Goal: Task Accomplishment & Management: Use online tool/utility

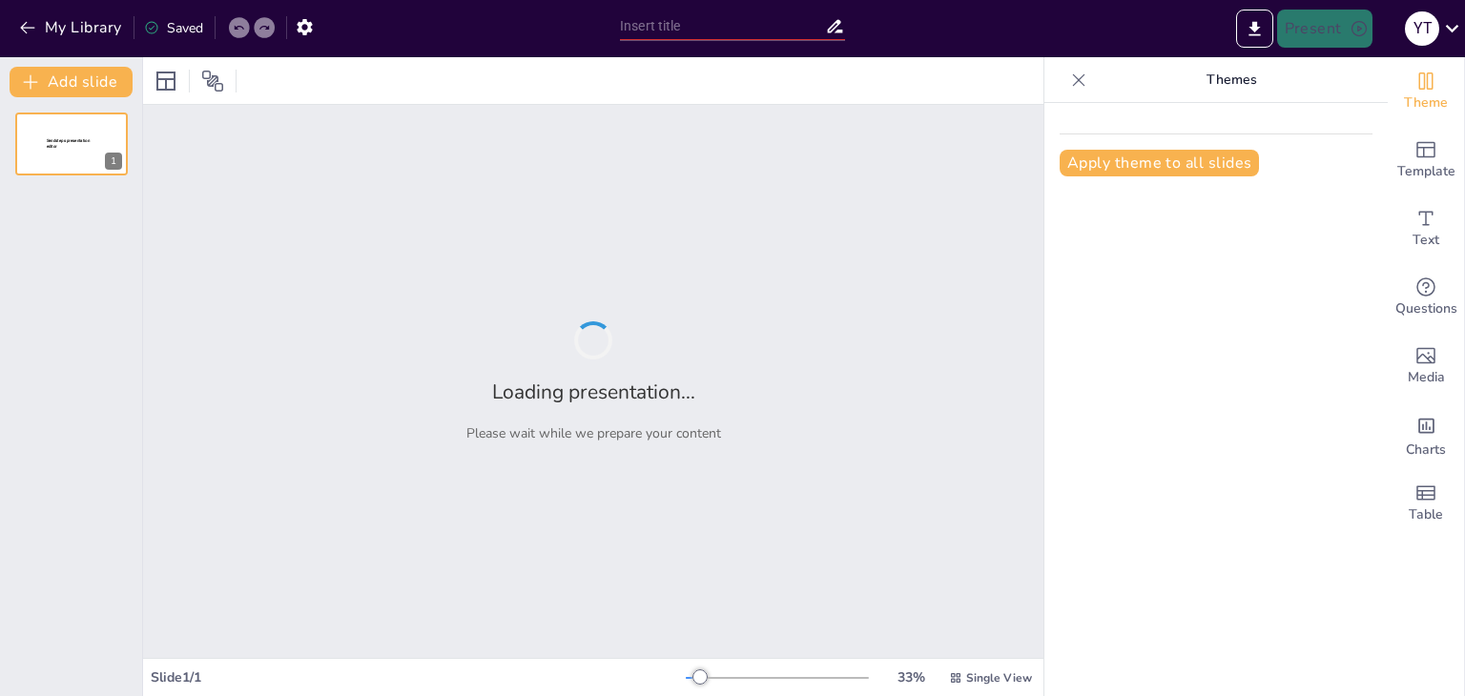
type input "Causas Comunes de Fracaso en el Sector de las Microempresas"
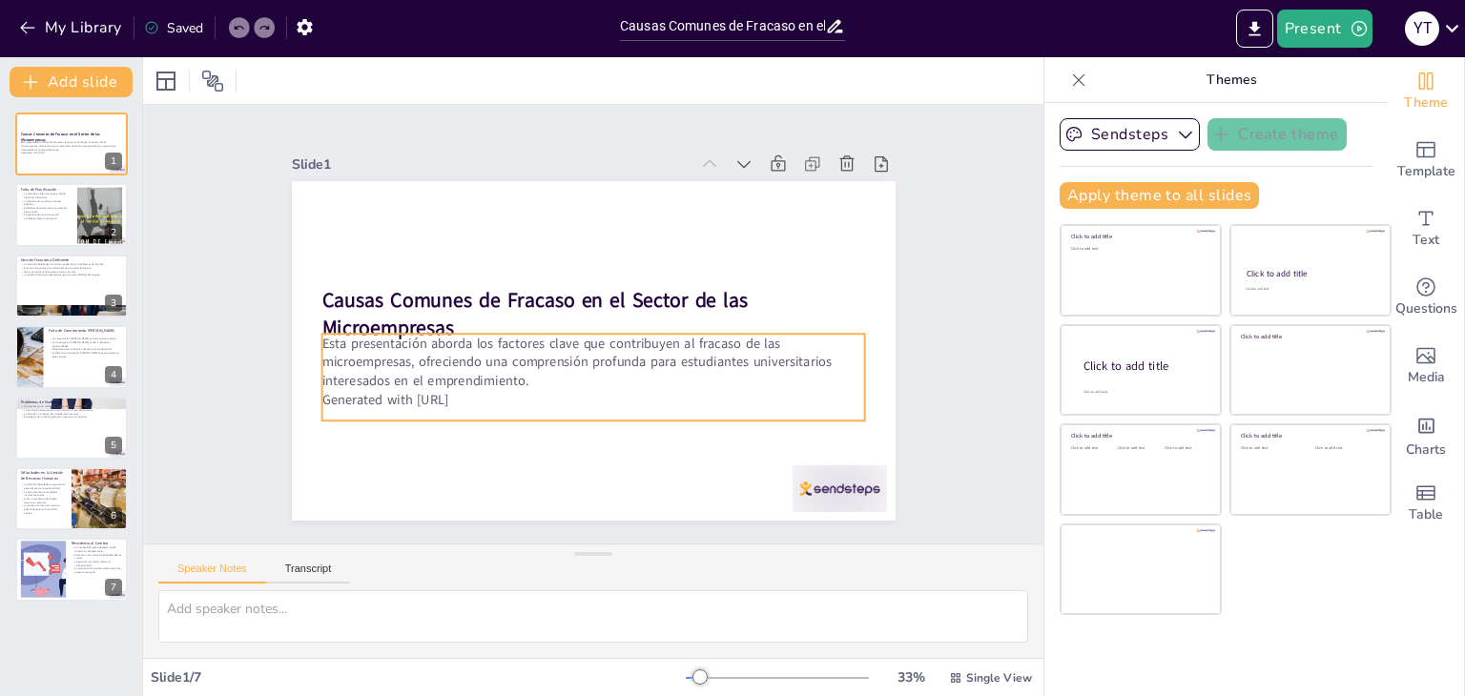
click at [562, 401] on div "Esta presentación aborda los factores clave que contribuyen al fracaso de las m…" at bounding box center [567, 278] width 514 height 347
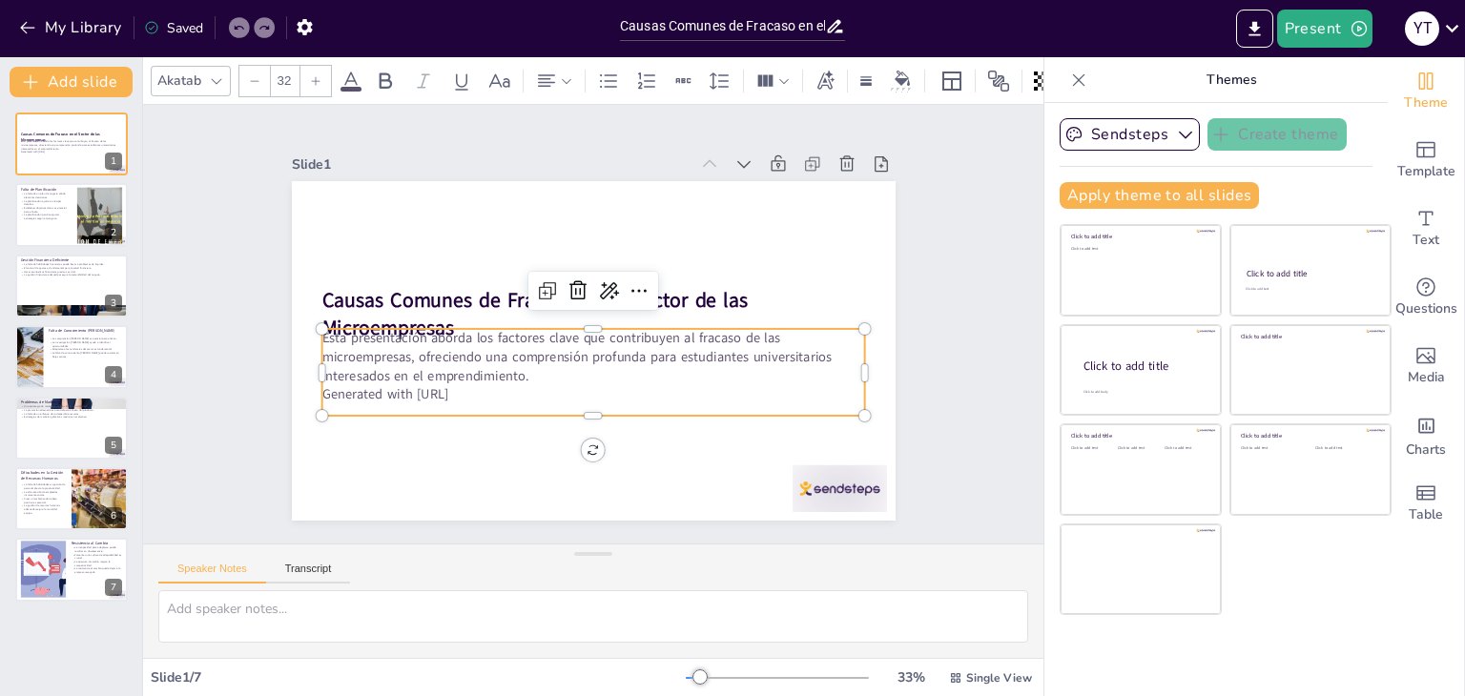
click at [543, 391] on p "Generated with [URL]" at bounding box center [532, 360] width 288 height 480
click at [543, 391] on p "Generated with [URL]" at bounding box center [536, 366] width 335 height 450
click at [527, 391] on p "Generated with [URL]" at bounding box center [517, 324] width 20 height 544
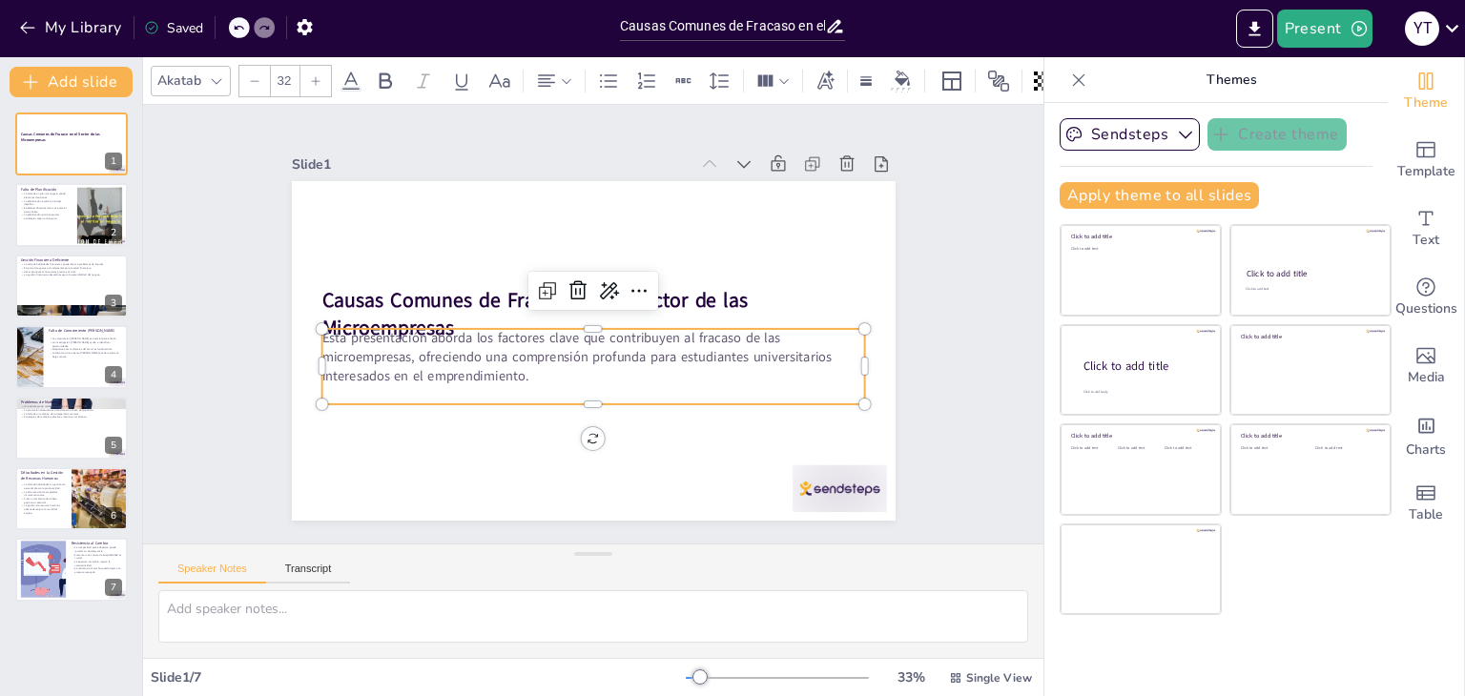
drag, startPoint x: 590, startPoint y: 390, endPoint x: 609, endPoint y: 377, distance: 23.3
click at [609, 377] on div "Esta presentación aborda los factores clave que contribuyen al fracaso de las m…" at bounding box center [555, 341] width 290 height 526
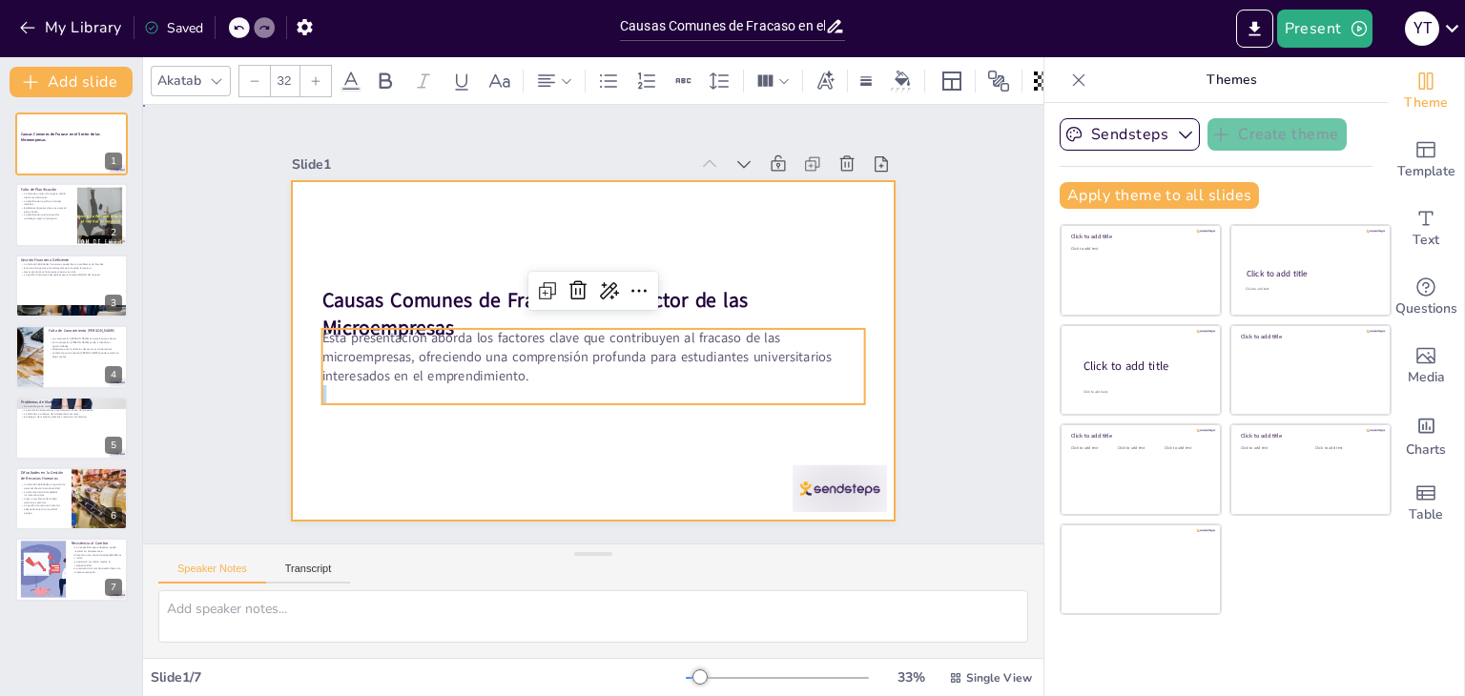
click at [637, 409] on div at bounding box center [611, 344] width 675 height 656
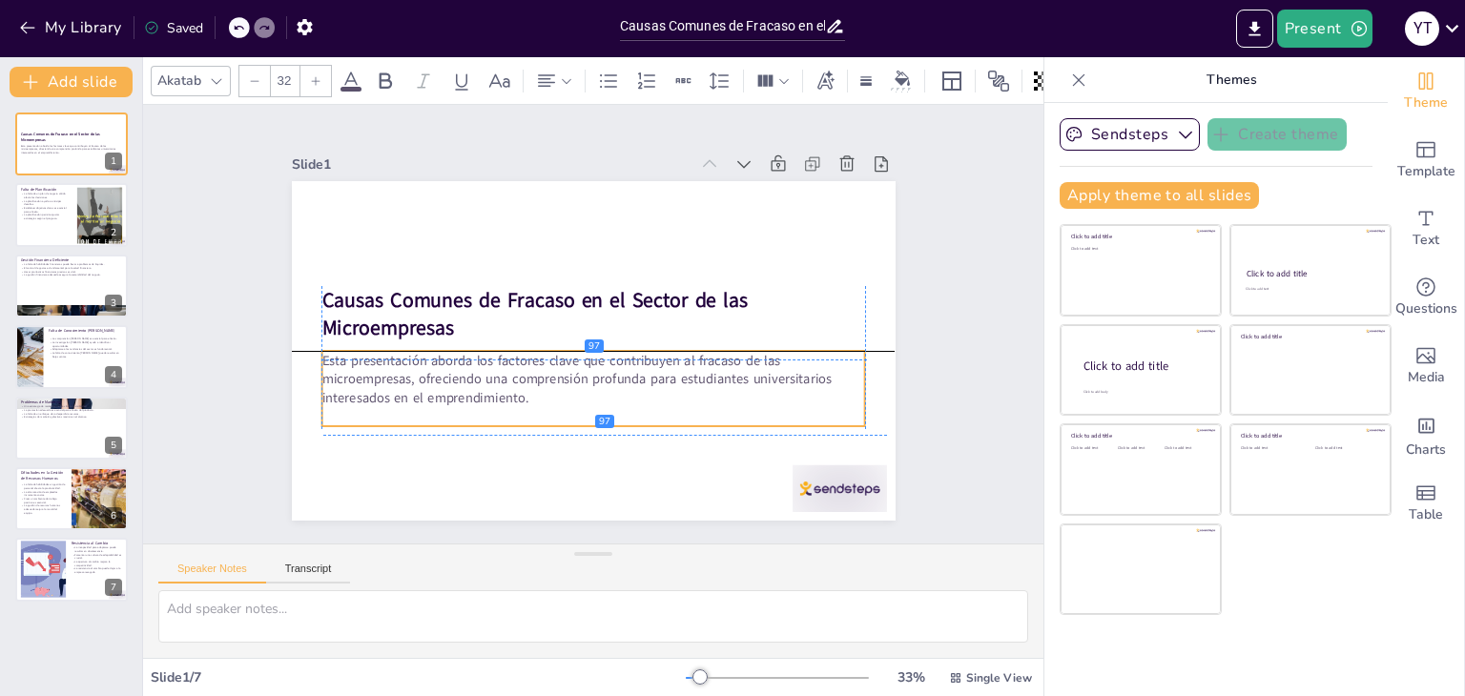
drag, startPoint x: 637, startPoint y: 365, endPoint x: 638, endPoint y: 390, distance: 24.8
click at [638, 390] on p "Esta presentación aborda los factores clave que contribuyen al fracaso de las m…" at bounding box center [543, 302] width 272 height 520
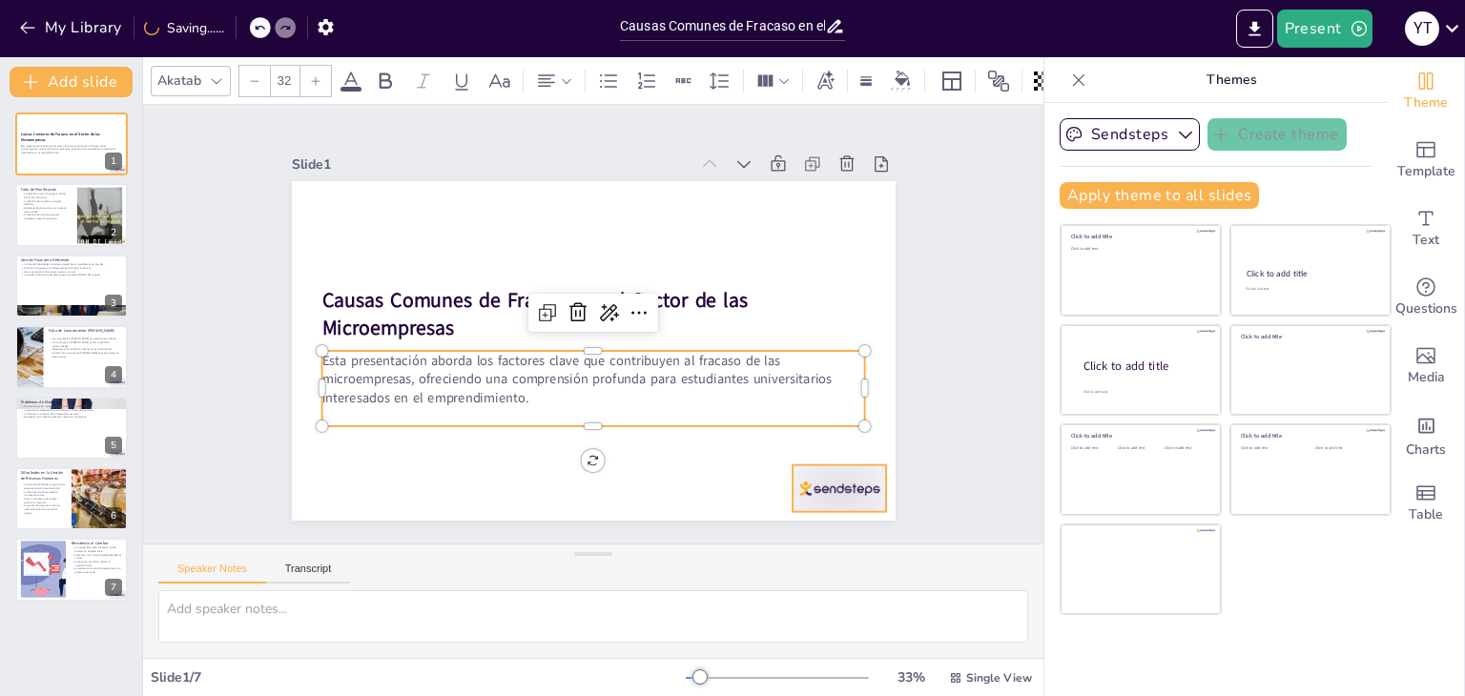
click at [813, 485] on div at bounding box center [821, 513] width 99 height 56
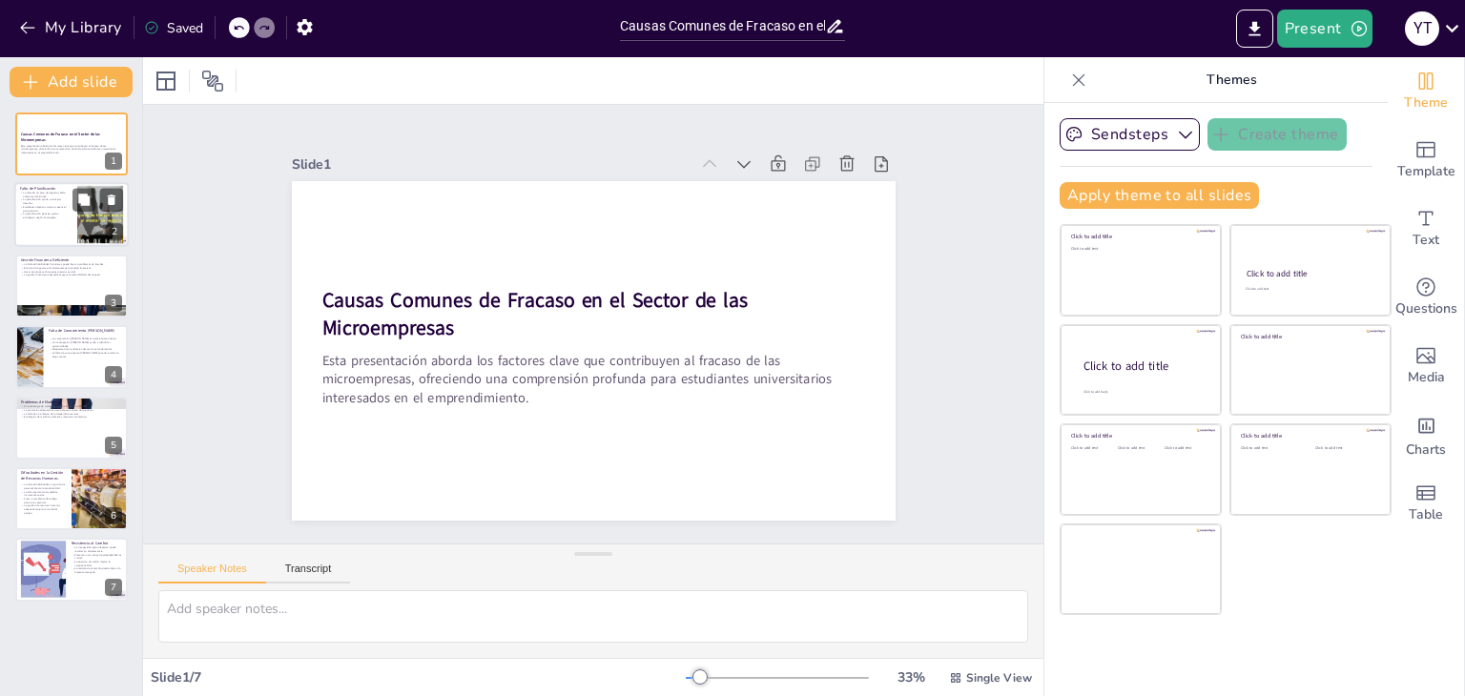
click at [68, 194] on p "La falta de un plan de negocio sólido afecta las decisiones." at bounding box center [45, 195] width 51 height 7
type textarea "Un plan de negocio sólido es fundamental para cualquier microempresa, ya que pr…"
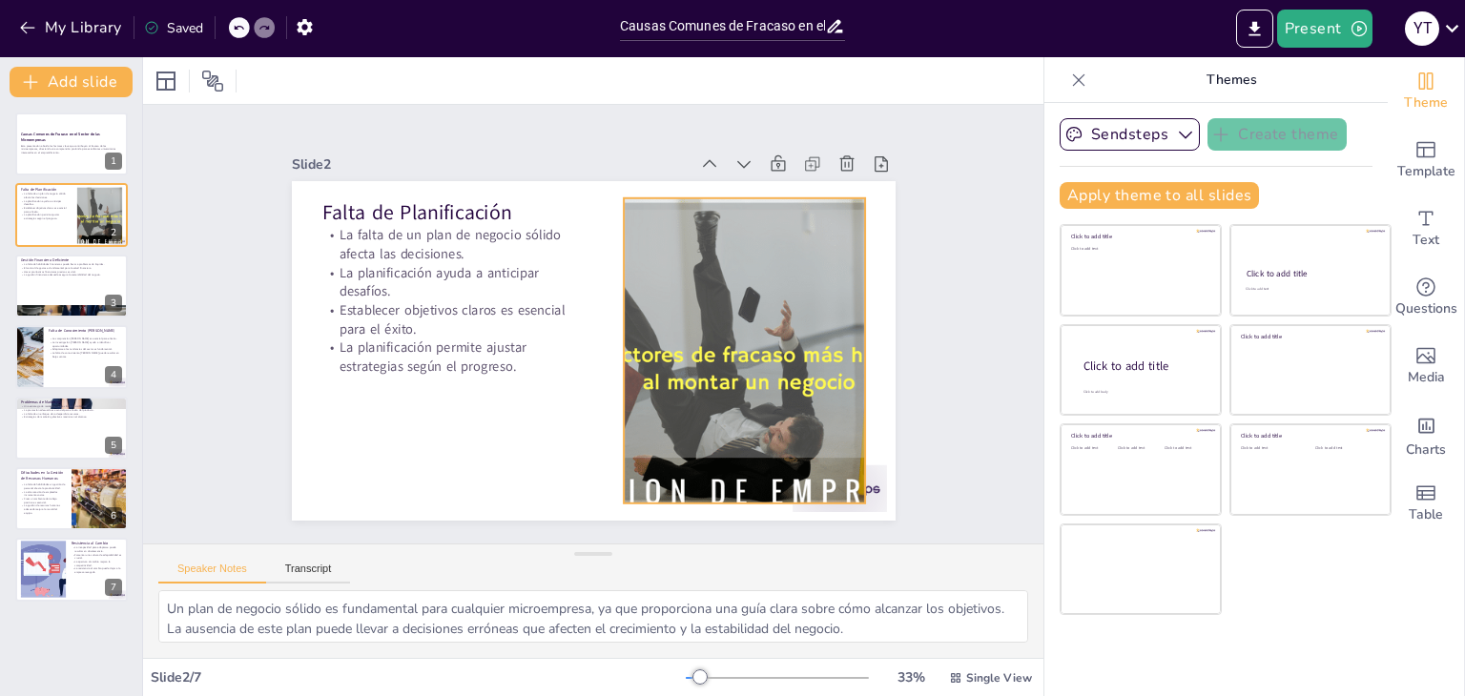
click at [717, 455] on div at bounding box center [714, 230] width 551 height 565
click at [702, 458] on div at bounding box center [744, 303] width 555 height 441
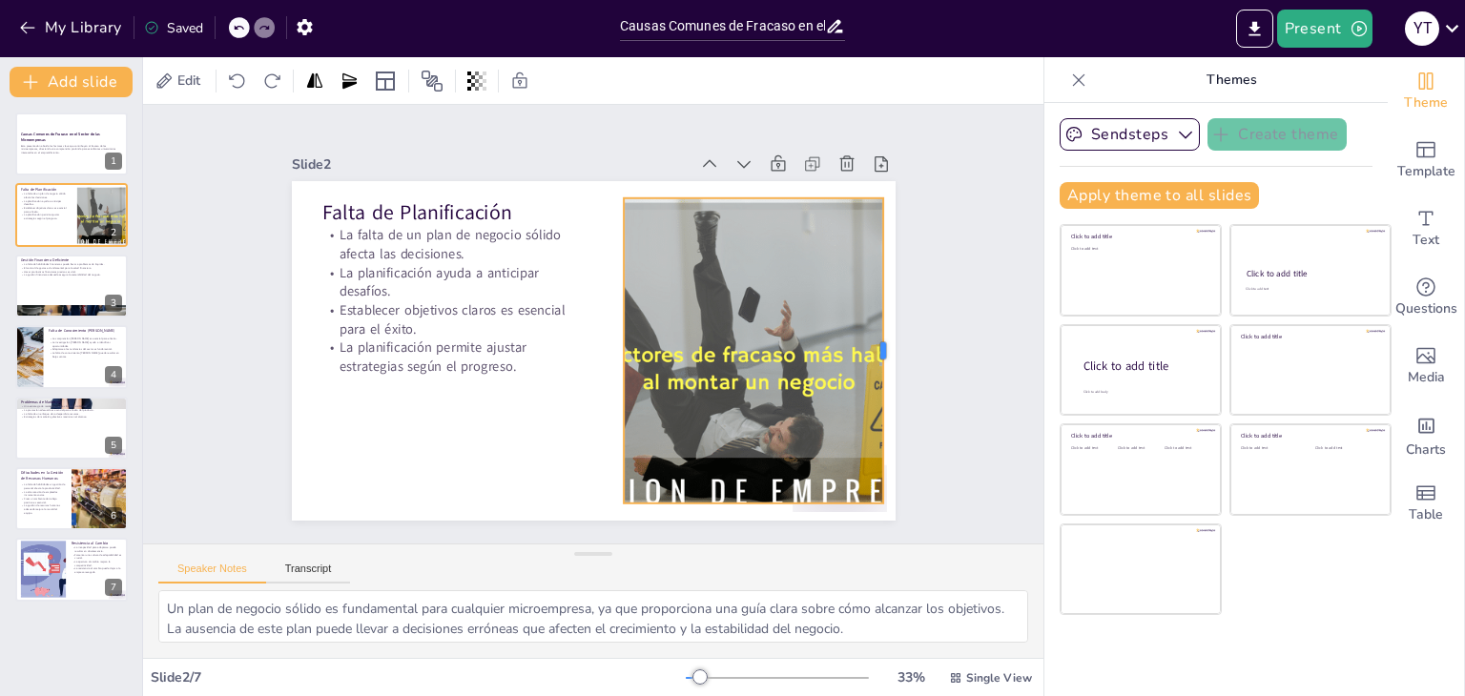
drag, startPoint x: 851, startPoint y: 342, endPoint x: 866, endPoint y: 329, distance: 20.3
click at [866, 299] on div at bounding box center [849, 171] width 192 height 257
click at [460, 147] on icon at bounding box center [447, 134] width 25 height 25
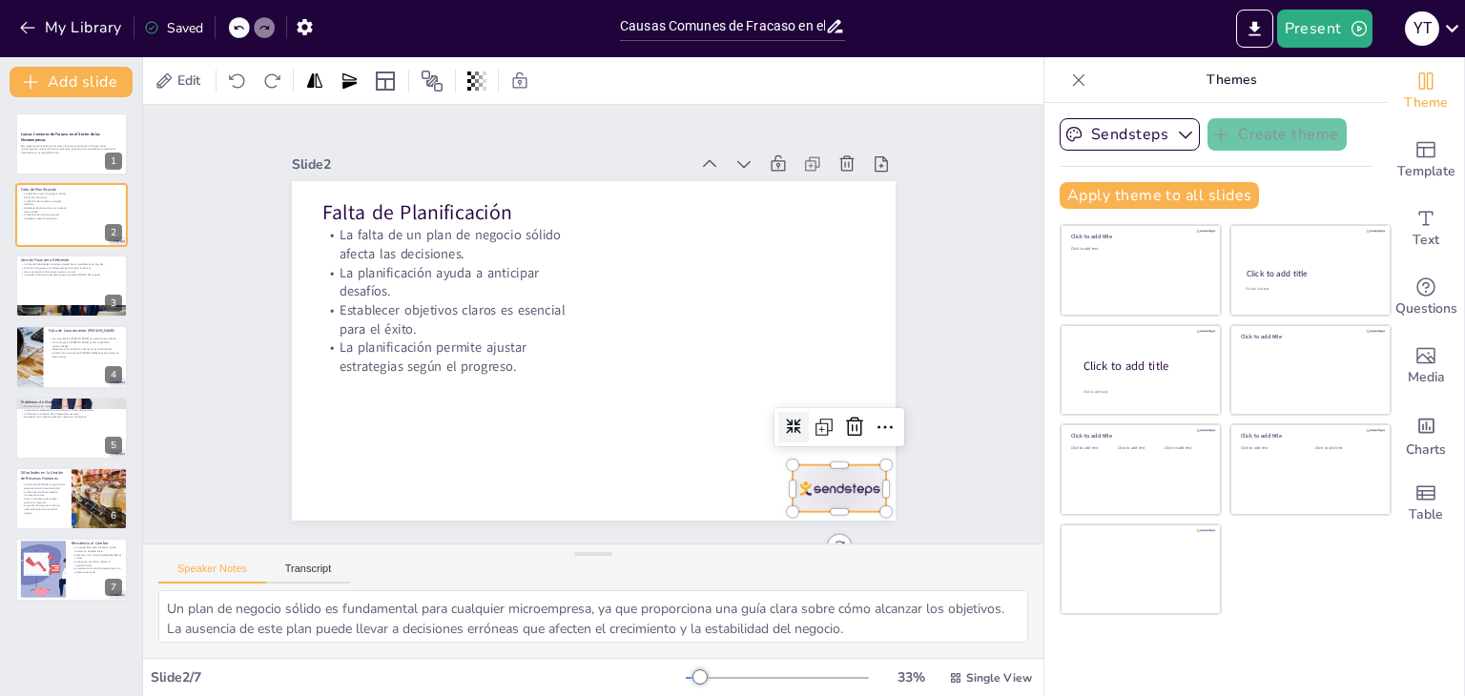
click at [840, 442] on div at bounding box center [878, 404] width 104 height 74
click at [859, 355] on icon at bounding box center [873, 340] width 29 height 29
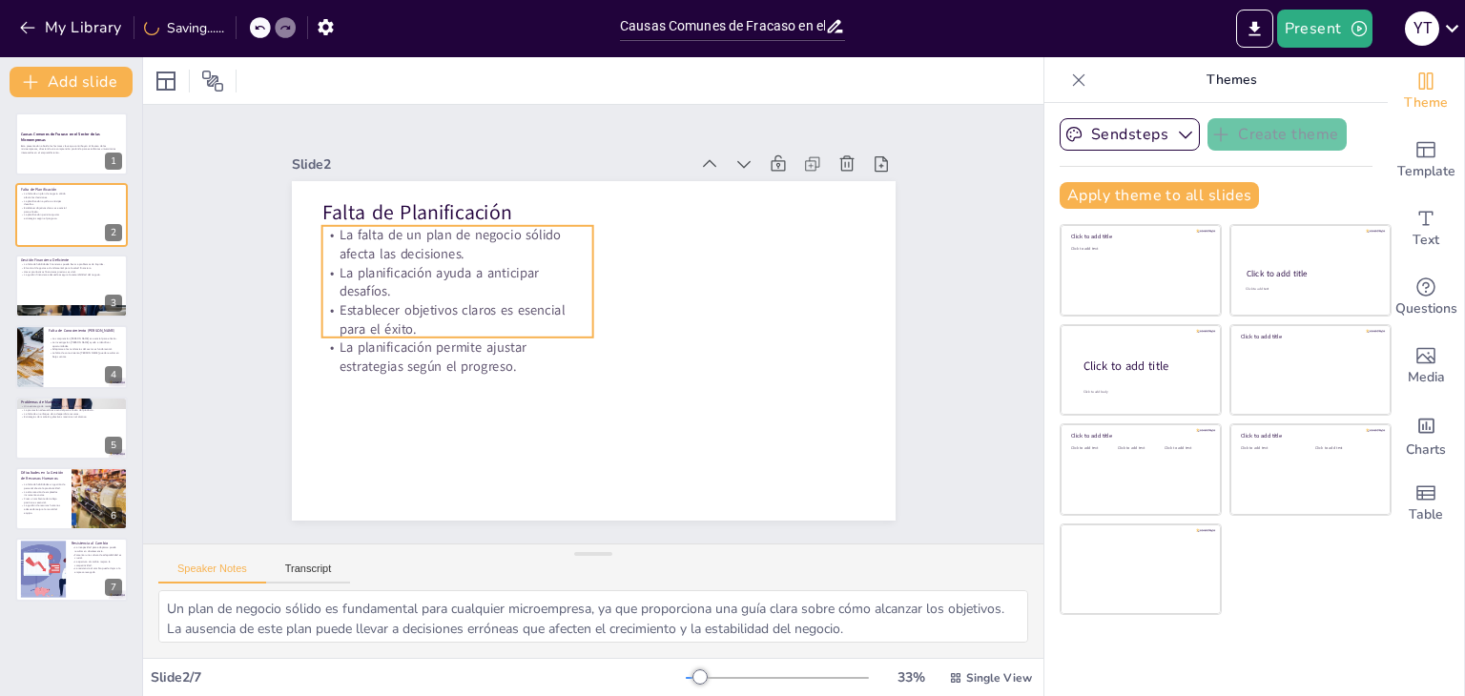
click at [556, 359] on p "La planificación permite ajustar estrategias según el progreso." at bounding box center [568, 461] width 145 height 263
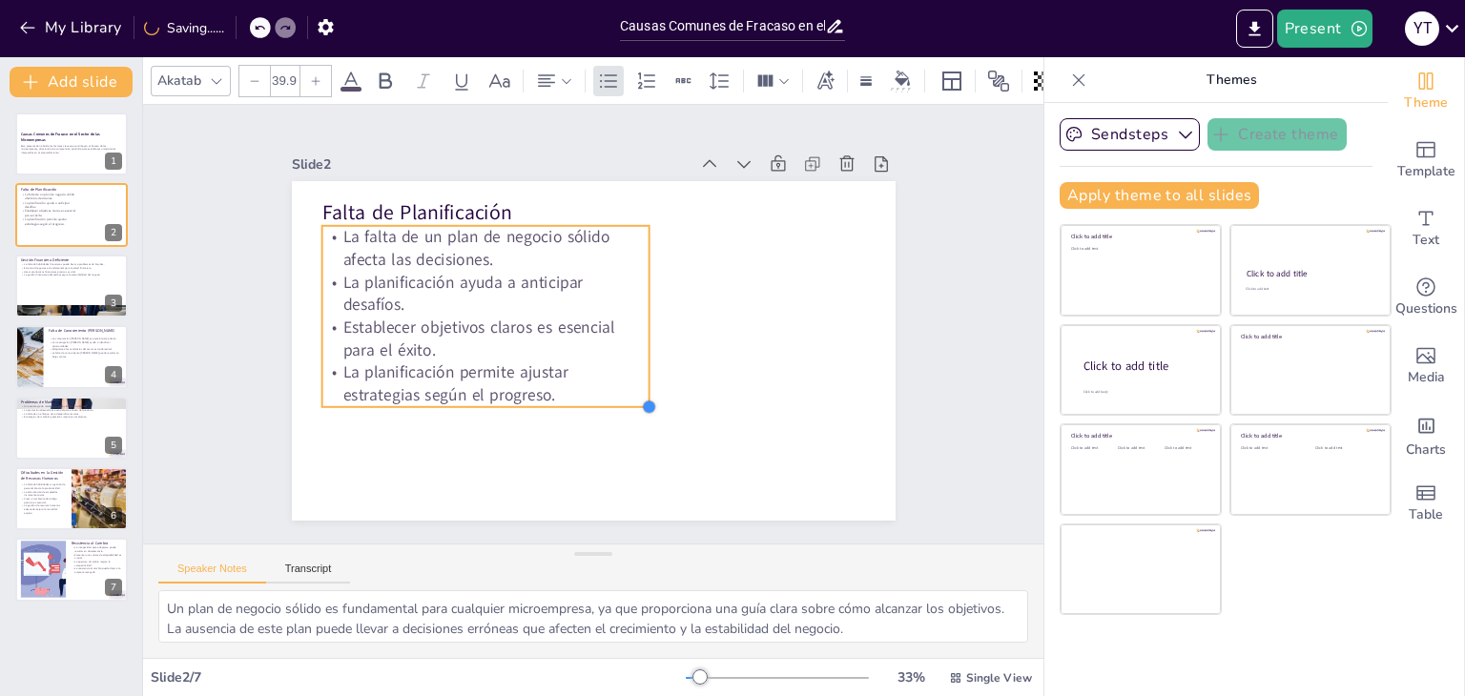
type input "40.2"
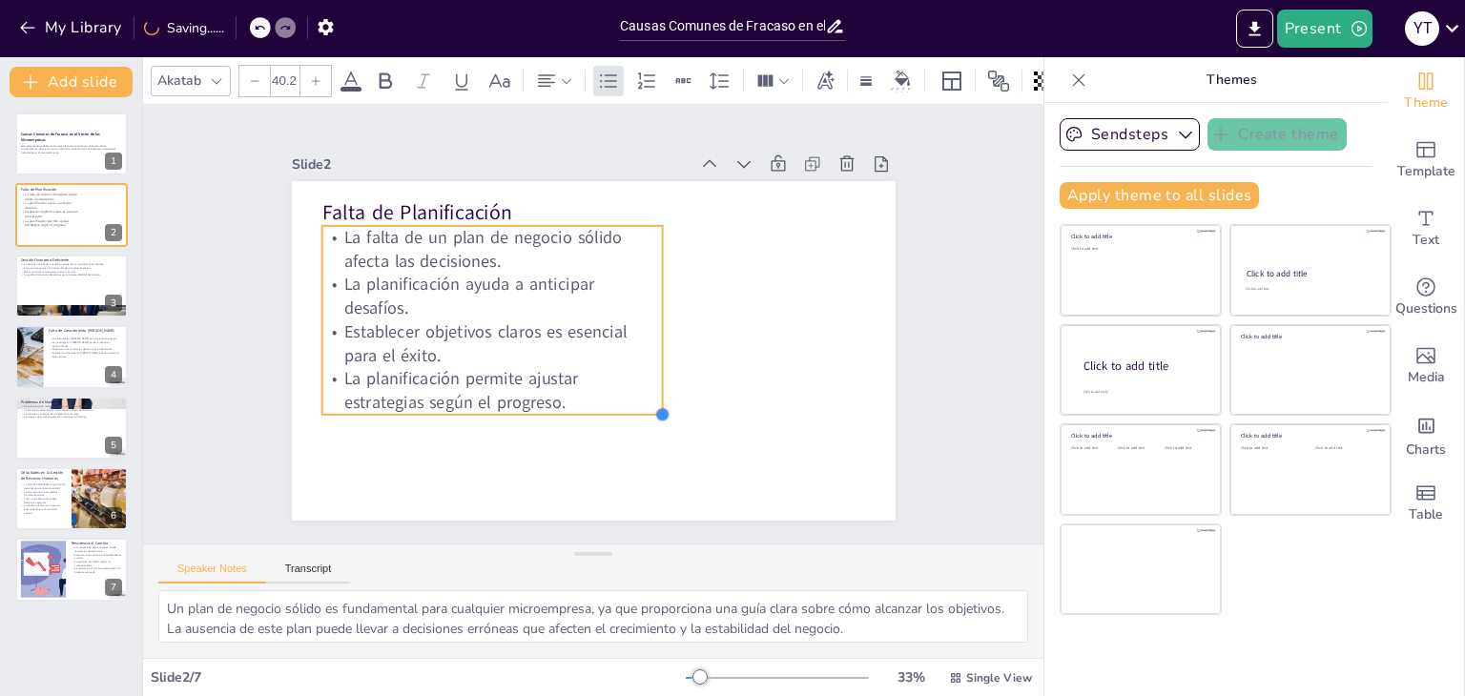
drag, startPoint x: 576, startPoint y: 333, endPoint x: 627, endPoint y: 361, distance: 58.1
click at [627, 361] on div "Falta de Planificación La falta de un plan de negocio sólido afecta las decisio…" at bounding box center [570, 337] width 596 height 692
click at [93, 297] on div at bounding box center [71, 286] width 114 height 65
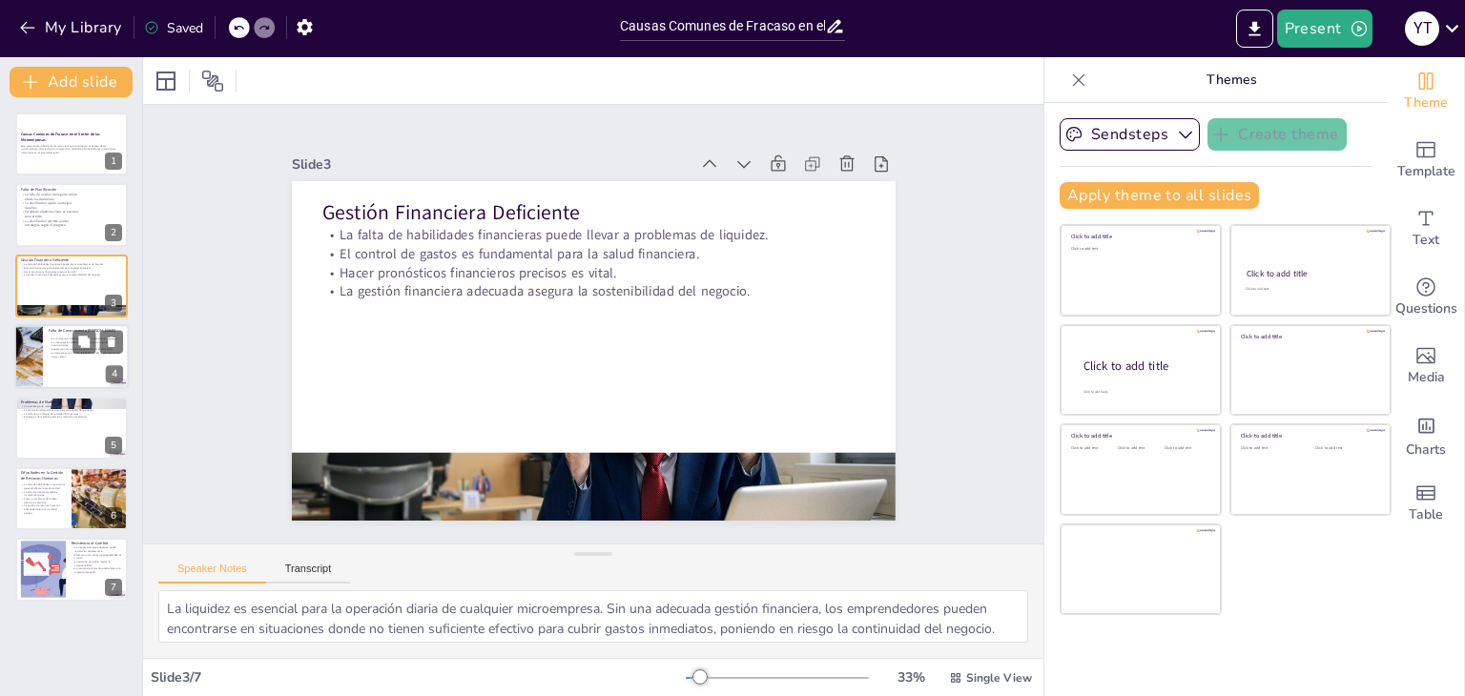
click at [85, 356] on p "La falta de conocimiento [PERSON_NAME] puede resultar en bajas ventas." at bounding box center [86, 354] width 74 height 7
type textarea "Comprender el mercado es esencial para ofrecer productos y servicios que se ali…"
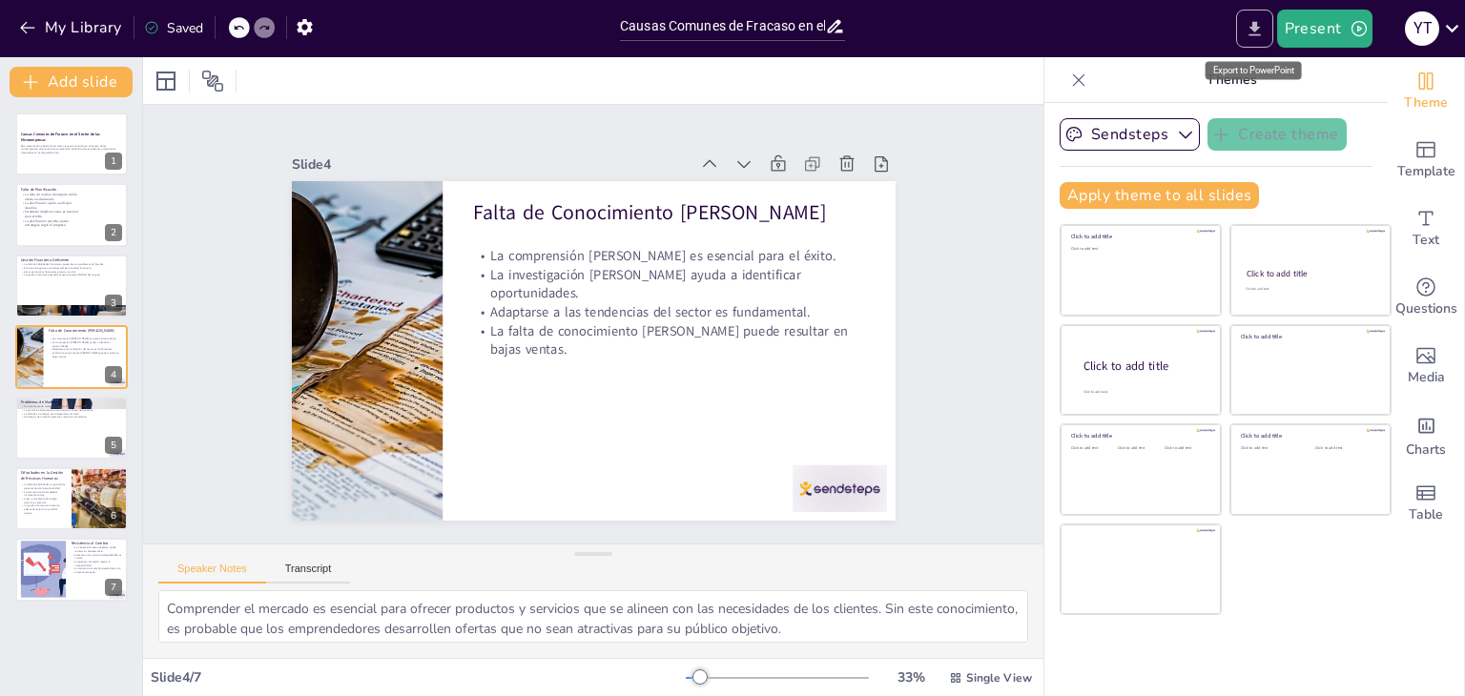
click at [1266, 31] on button "Export to PowerPoint" at bounding box center [1254, 29] width 37 height 38
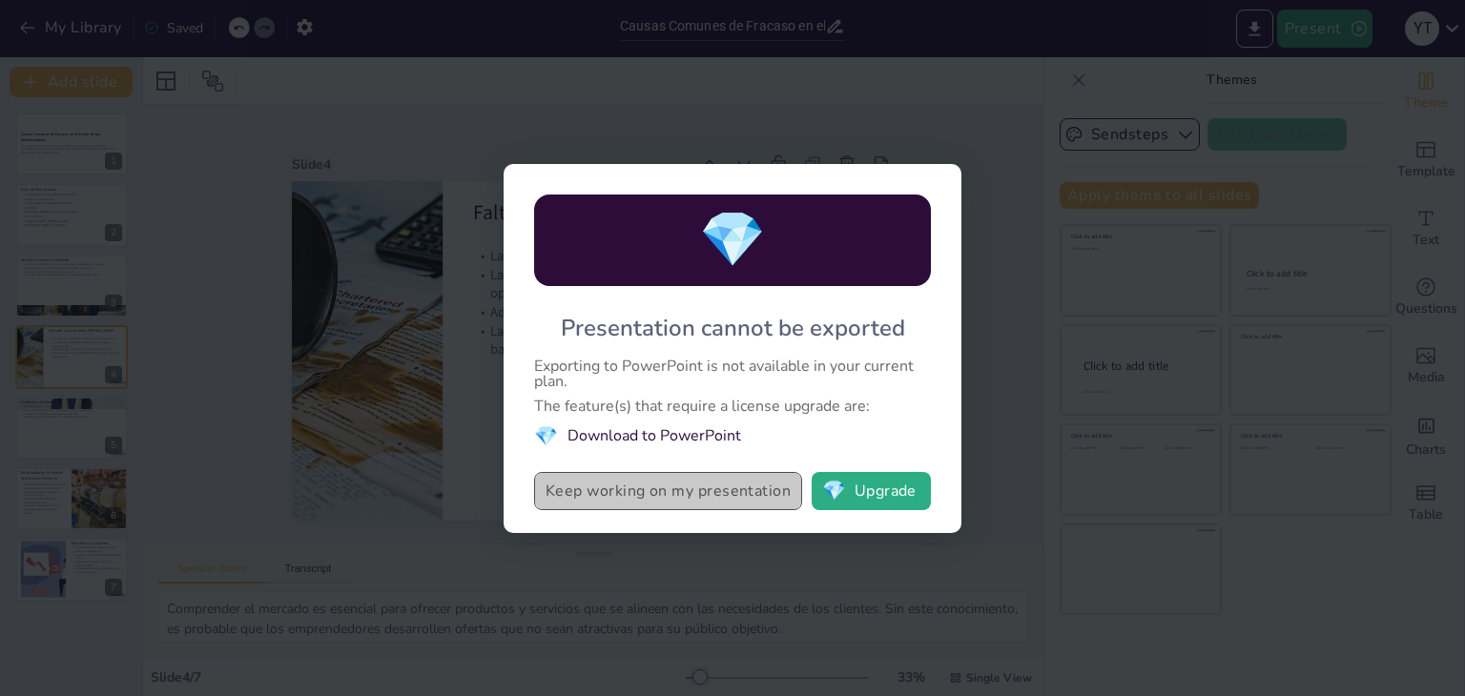
click at [773, 497] on button "Keep working on my presentation" at bounding box center [668, 491] width 268 height 38
